Goal: Find contact information: Find contact information

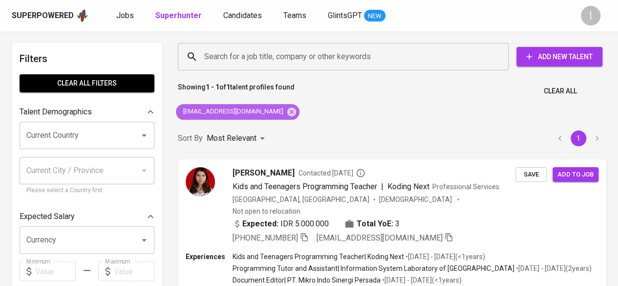
drag, startPoint x: 0, startPoint y: 0, endPoint x: 283, endPoint y: 72, distance: 292.2
click at [286, 116] on icon at bounding box center [291, 111] width 11 height 11
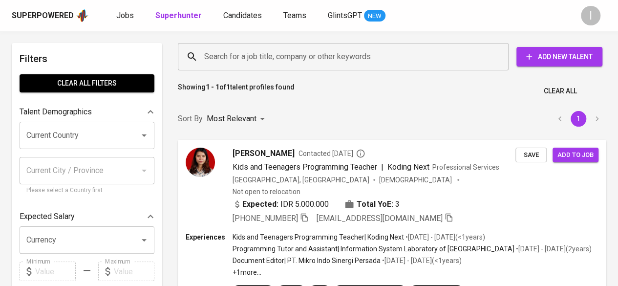
click at [288, 59] on input "Search for a job title, company or other keywords" at bounding box center [346, 56] width 288 height 19
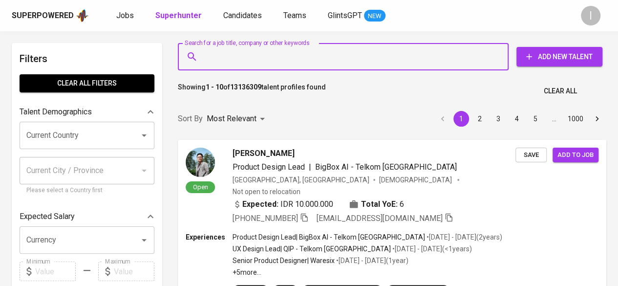
paste input "[EMAIL_ADDRESS][DOMAIN_NAME]"
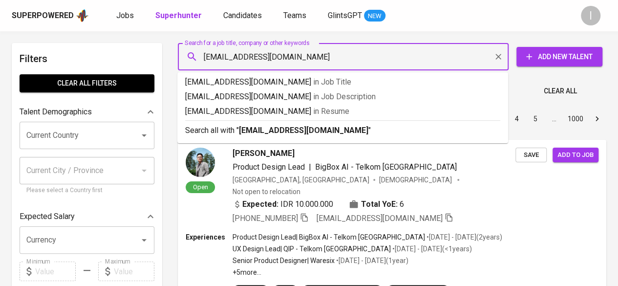
click at [254, 52] on input "[EMAIL_ADDRESS][DOMAIN_NAME]" at bounding box center [346, 56] width 288 height 19
type input "[EMAIL_ADDRESS][DOMAIN_NAME]"
click at [293, 129] on b "[EMAIL_ADDRESS][DOMAIN_NAME]" at bounding box center [303, 130] width 129 height 9
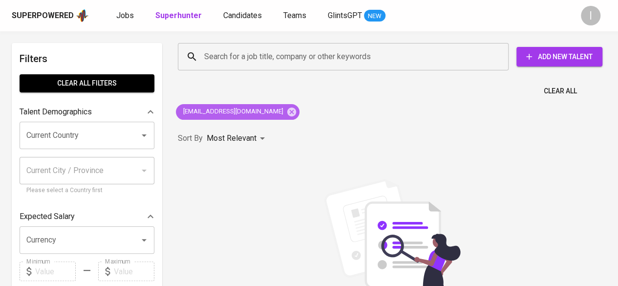
click at [269, 105] on div "[EMAIL_ADDRESS][DOMAIN_NAME]" at bounding box center [238, 112] width 124 height 16
click at [286, 112] on icon at bounding box center [291, 111] width 11 height 11
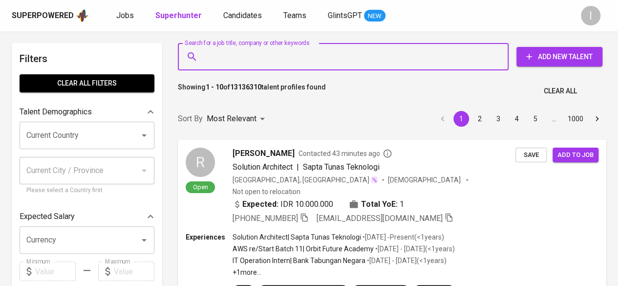
paste input "[EMAIL_ADDRESS][DOMAIN_NAME]"
type input "[EMAIL_ADDRESS][DOMAIN_NAME]"
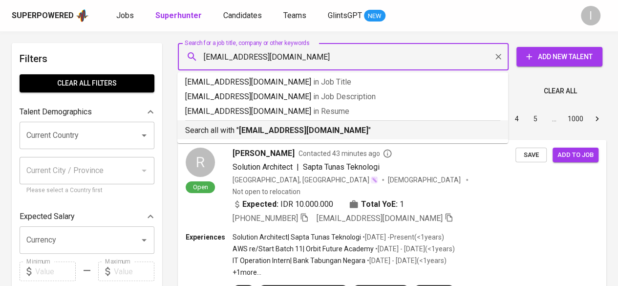
click at [296, 132] on b "[EMAIL_ADDRESS][DOMAIN_NAME]" at bounding box center [303, 130] width 129 height 9
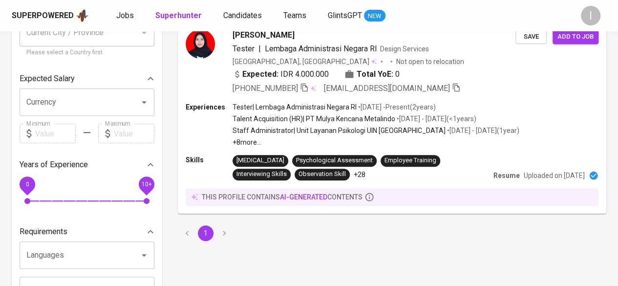
scroll to position [147, 0]
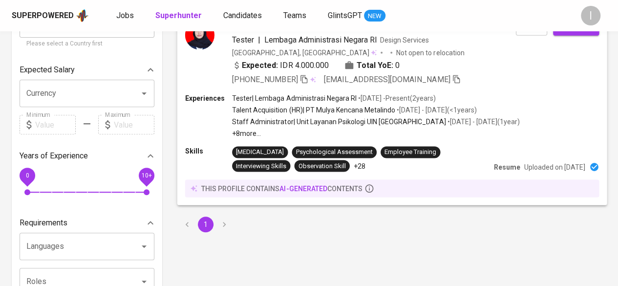
click at [300, 79] on span "[PHONE_NUMBER]" at bounding box center [270, 79] width 76 height 12
click at [304, 81] on icon "button" at bounding box center [303, 78] width 9 height 9
click at [304, 77] on icon "button" at bounding box center [303, 78] width 9 height 9
